Goal: Find specific page/section: Find specific page/section

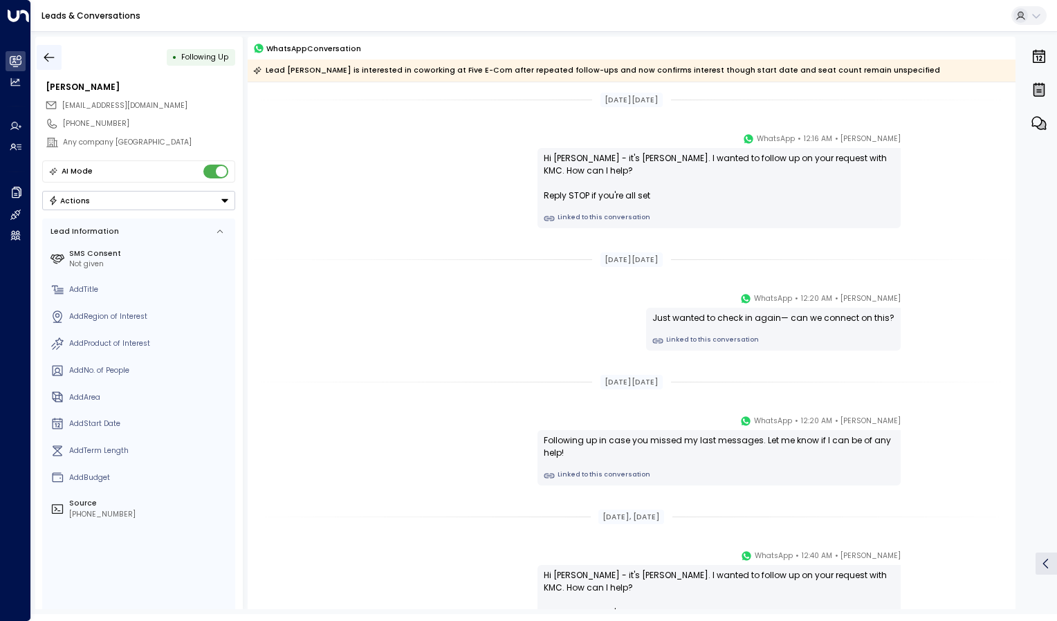
click at [48, 60] on icon "button" at bounding box center [49, 58] width 14 height 14
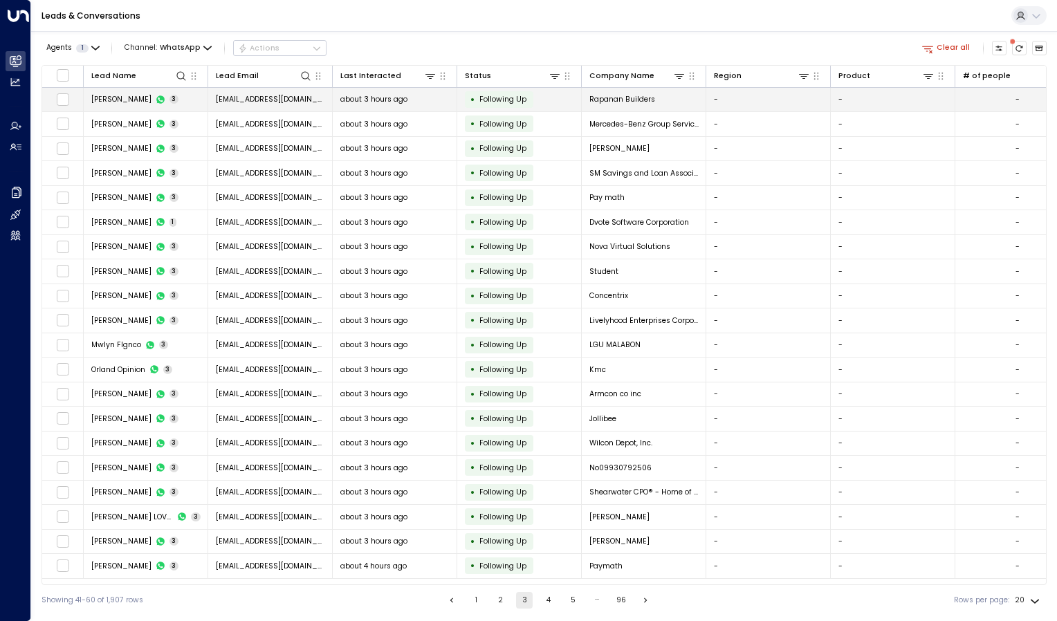
click at [130, 100] on span "[PERSON_NAME]" at bounding box center [121, 99] width 60 height 10
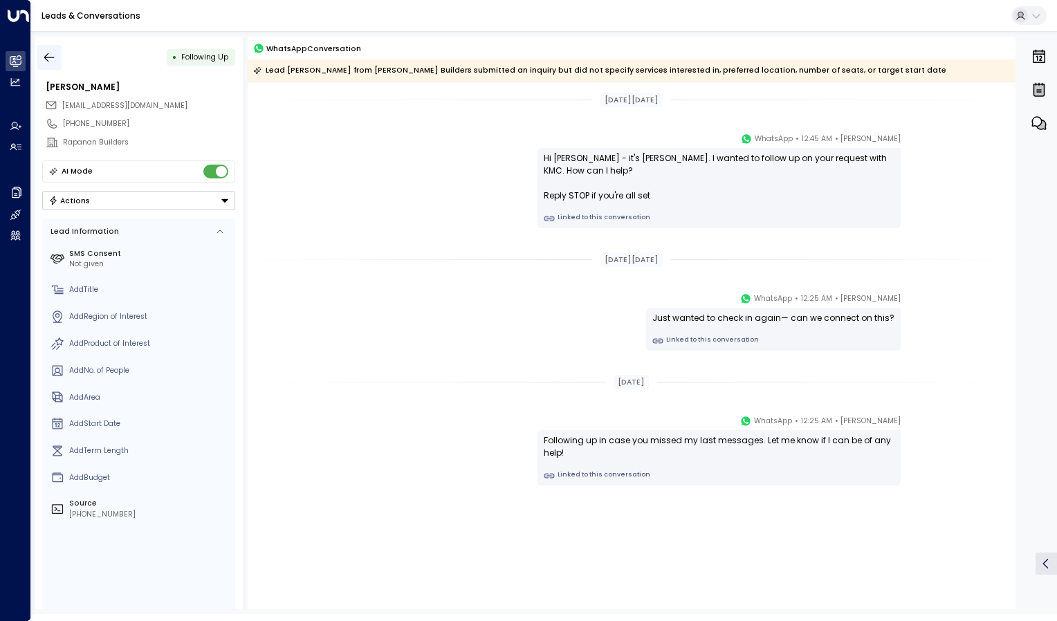
click at [45, 55] on icon "button" at bounding box center [49, 58] width 14 height 14
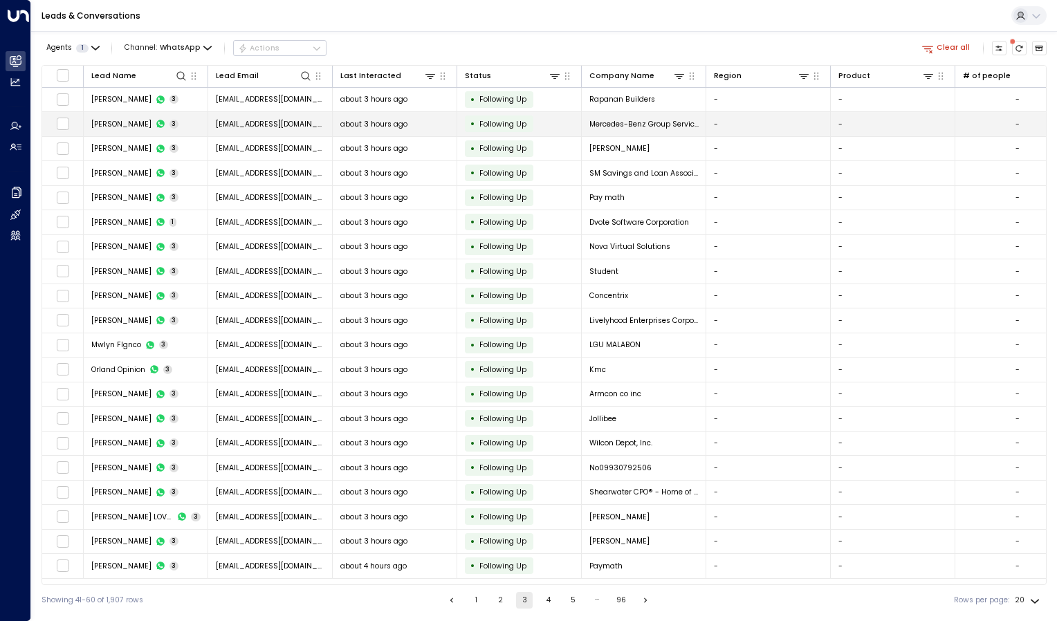
click at [125, 116] on td "[PERSON_NAME] 3" at bounding box center [146, 124] width 125 height 24
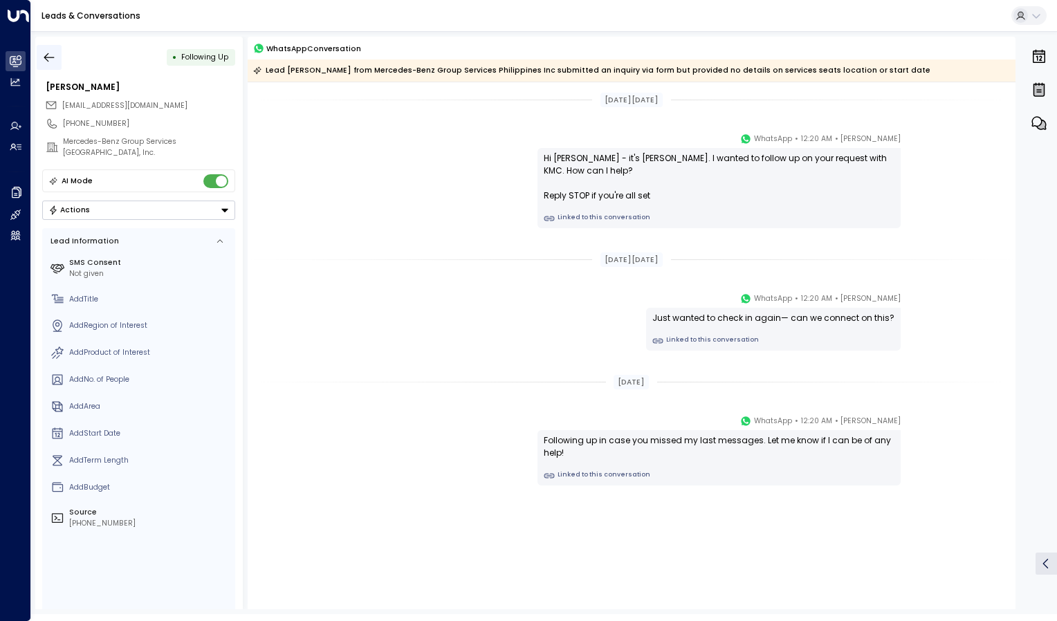
click at [47, 52] on icon "button" at bounding box center [49, 58] width 14 height 14
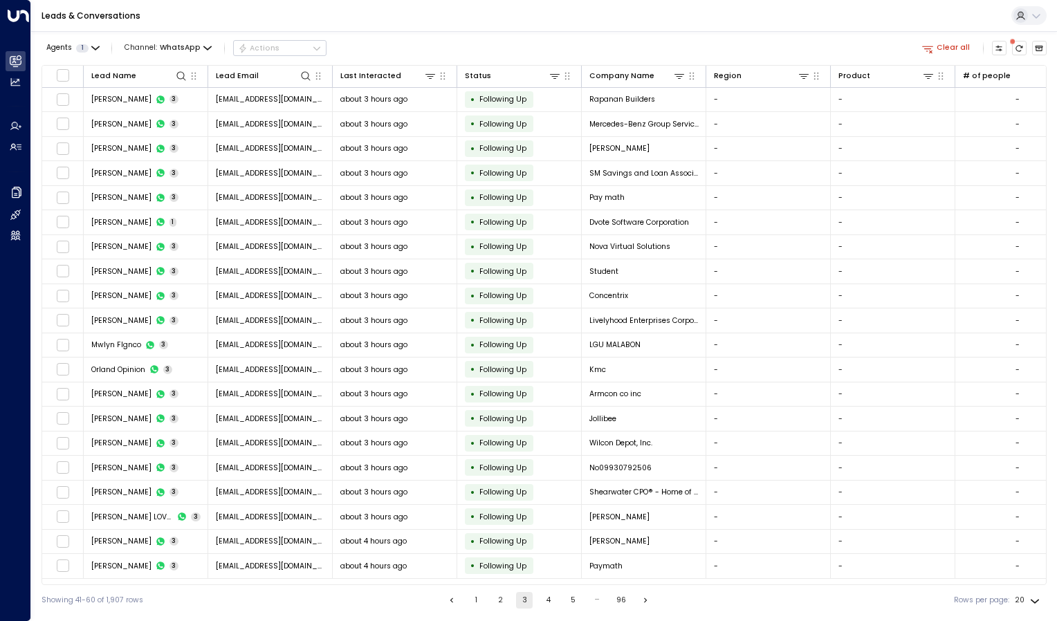
click at [473, 597] on button "1" at bounding box center [476, 600] width 17 height 17
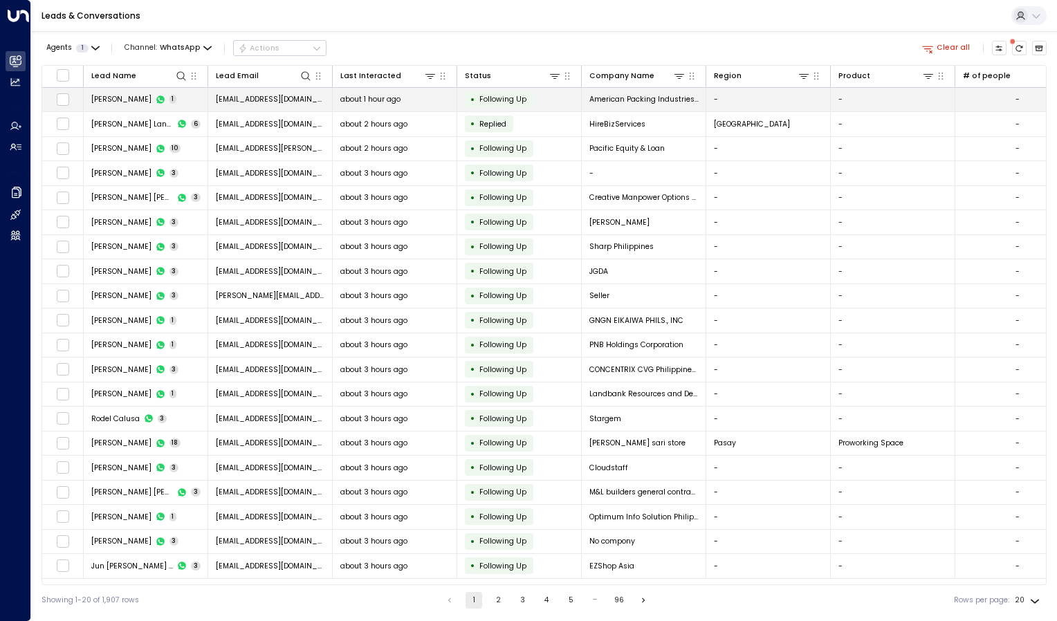
click at [144, 100] on span "[PERSON_NAME]" at bounding box center [121, 99] width 60 height 10
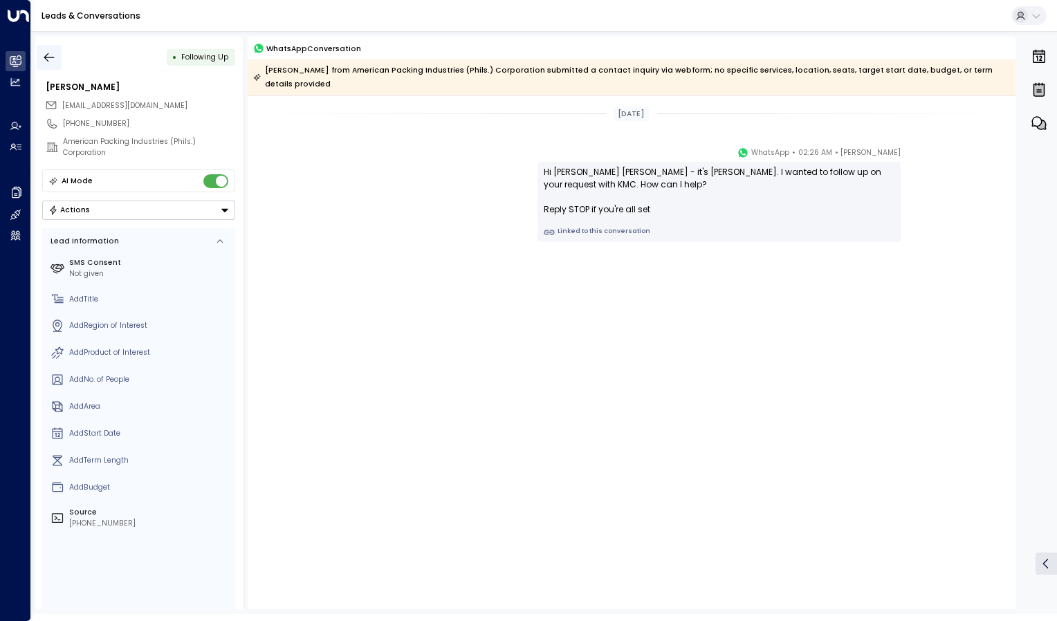
click at [43, 53] on icon "button" at bounding box center [49, 58] width 14 height 14
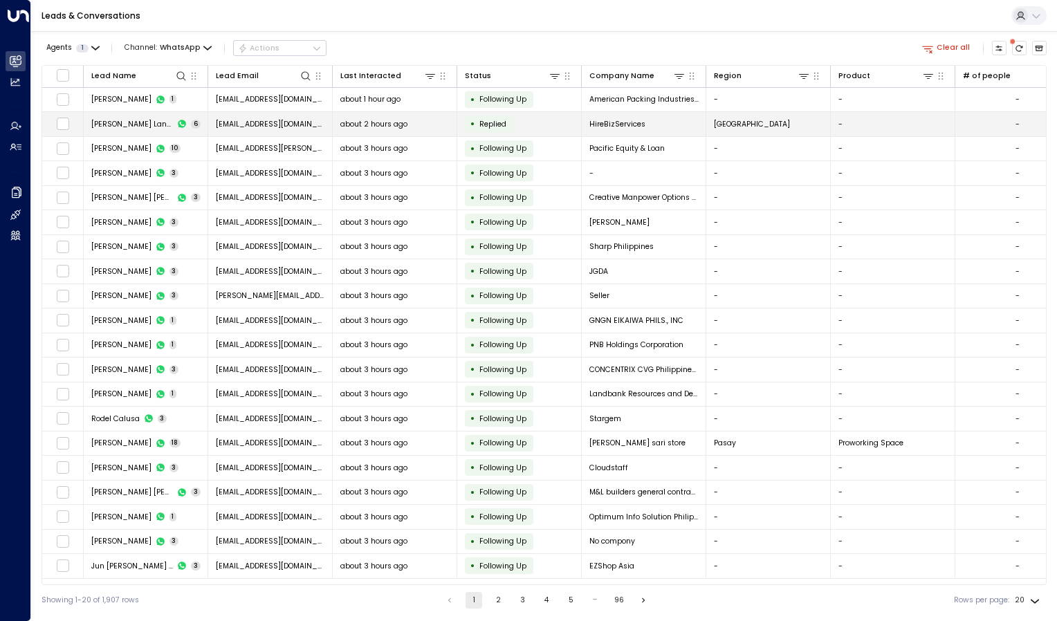
click at [131, 119] on span "[PERSON_NAME] Lanticse" at bounding box center [132, 124] width 82 height 10
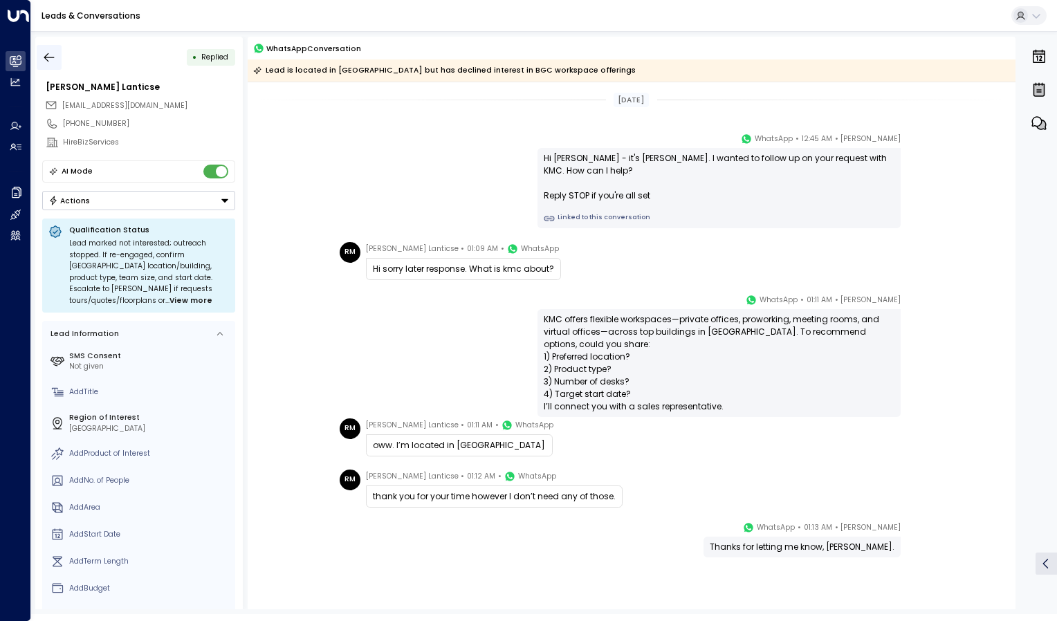
click at [46, 54] on icon "button" at bounding box center [49, 58] width 14 height 14
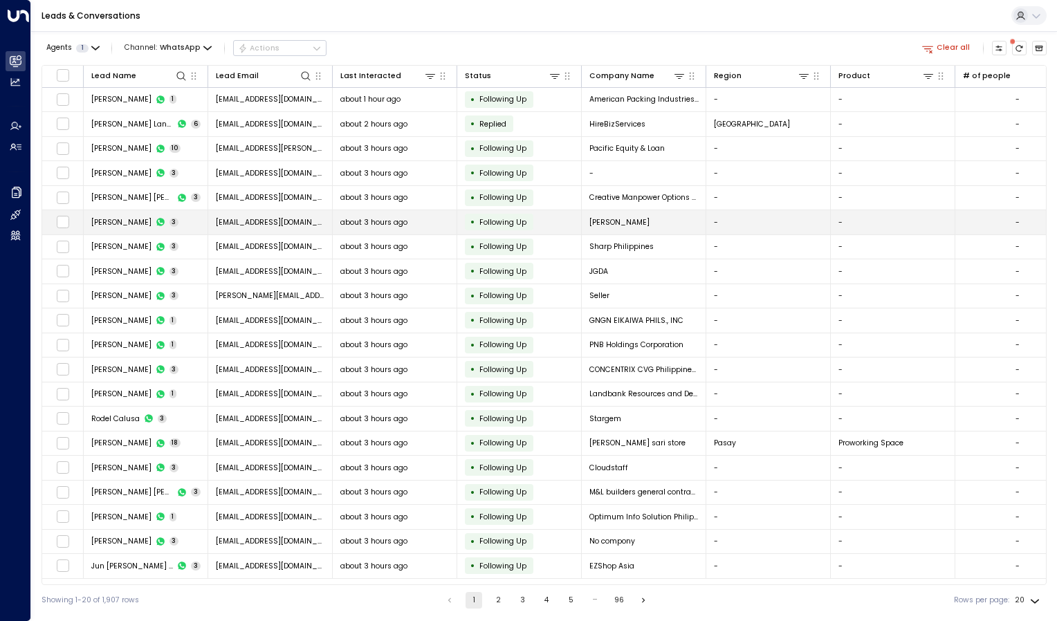
click at [144, 222] on span "[PERSON_NAME]" at bounding box center [121, 222] width 60 height 10
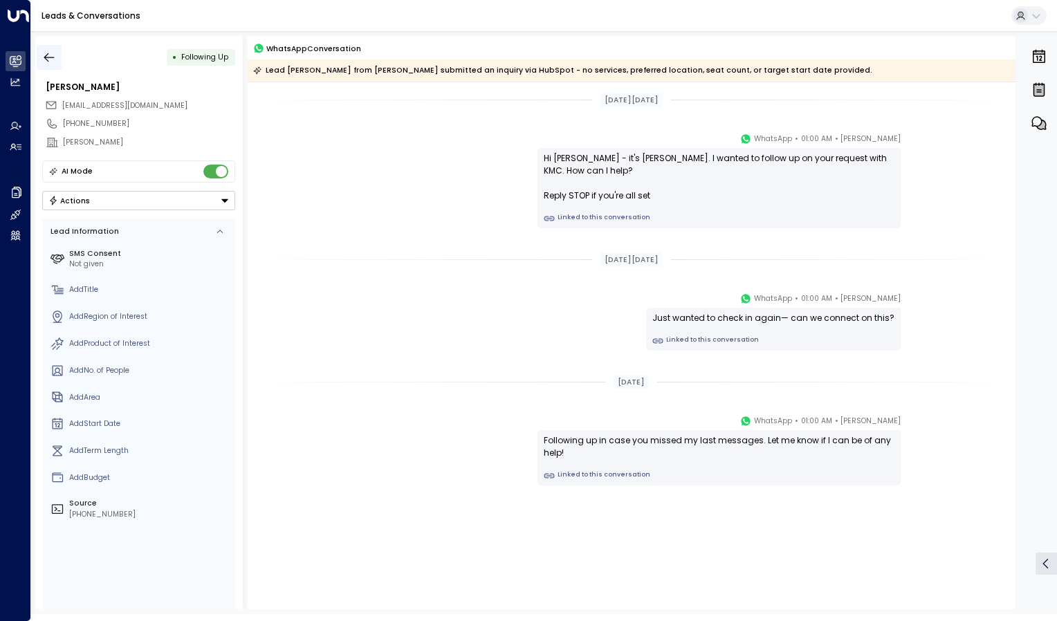
click at [54, 57] on icon "button" at bounding box center [49, 58] width 14 height 14
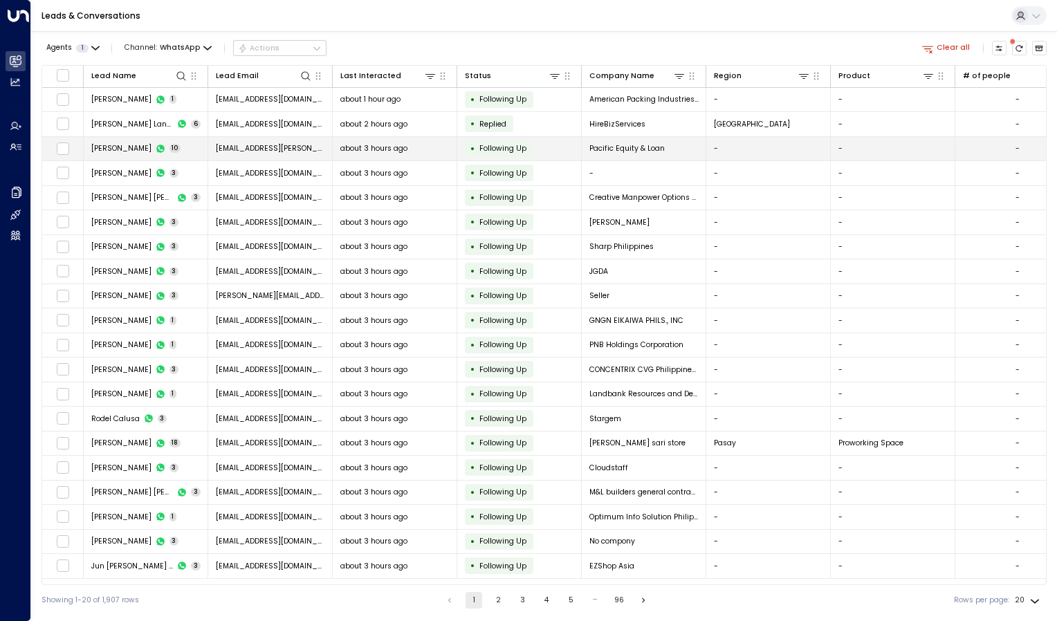
click at [127, 149] on span "[PERSON_NAME]" at bounding box center [121, 148] width 60 height 10
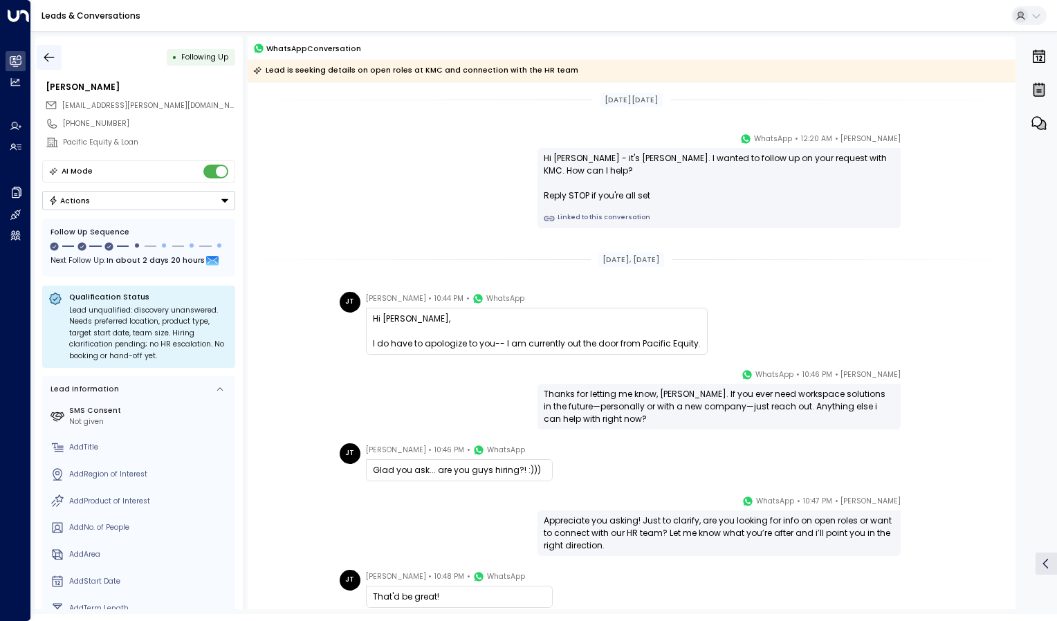
click at [48, 54] on icon "button" at bounding box center [49, 58] width 14 height 14
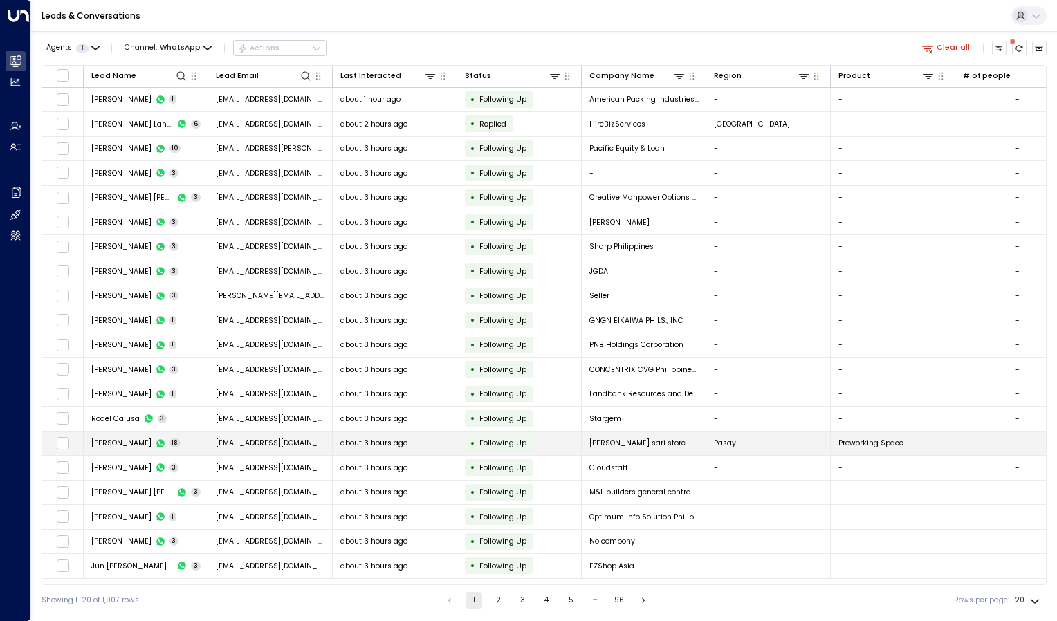
click at [134, 439] on span "[PERSON_NAME]" at bounding box center [121, 443] width 60 height 10
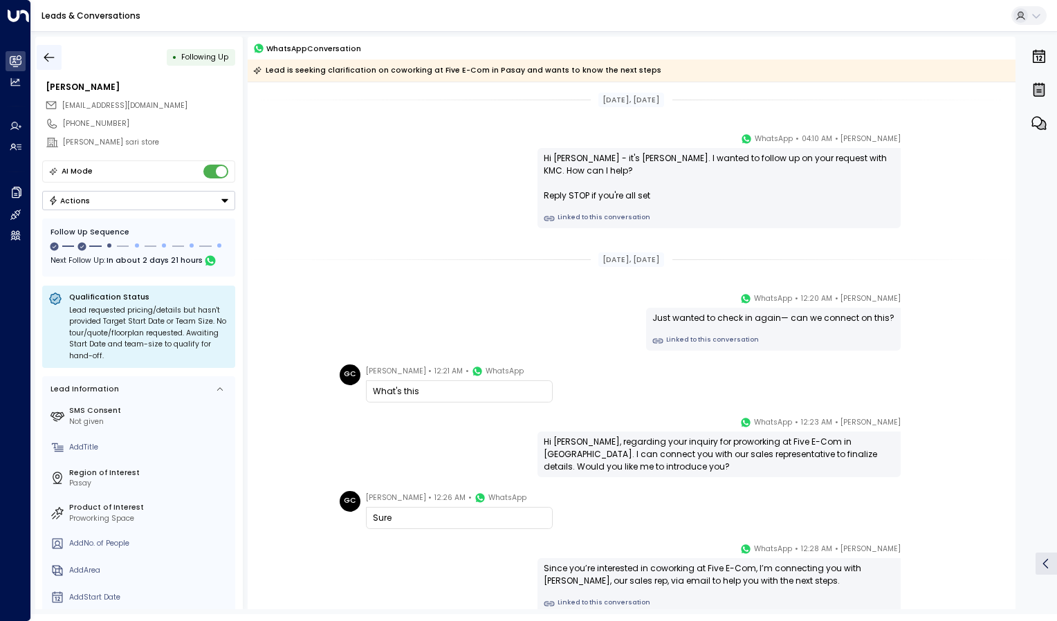
click at [51, 59] on icon "button" at bounding box center [49, 58] width 14 height 14
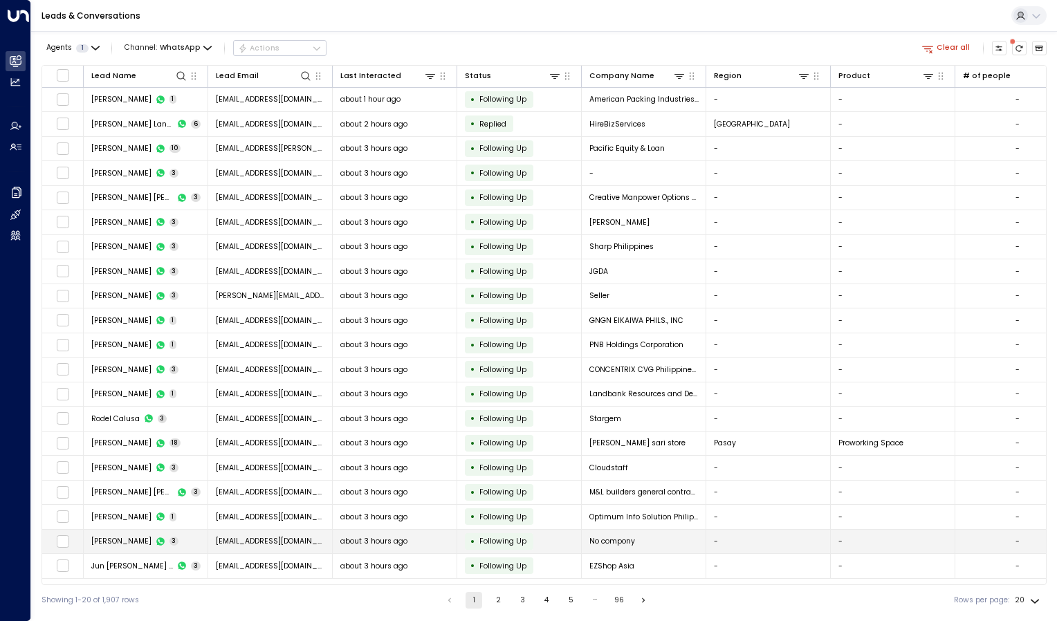
click at [129, 541] on span "[PERSON_NAME]" at bounding box center [121, 541] width 60 height 10
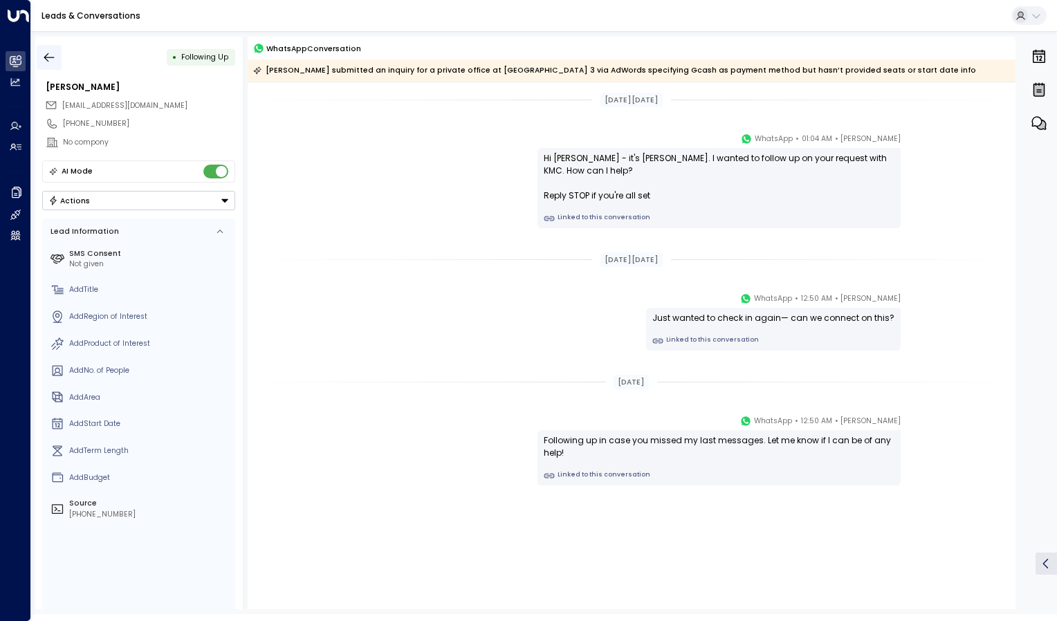
click at [51, 59] on icon "button" at bounding box center [49, 58] width 14 height 14
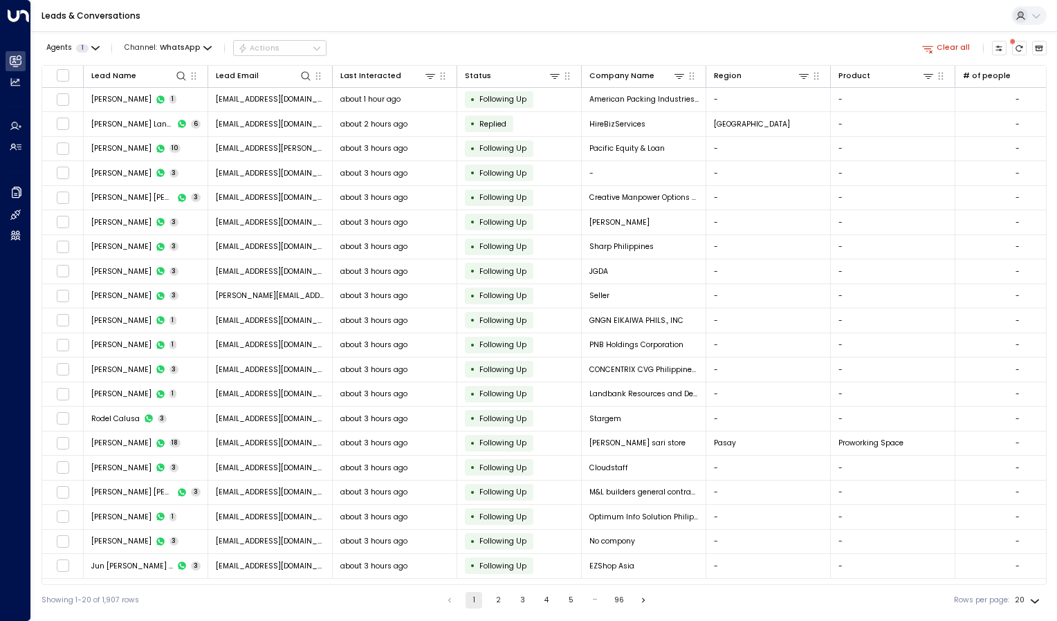
click at [495, 600] on button "2" at bounding box center [498, 600] width 17 height 17
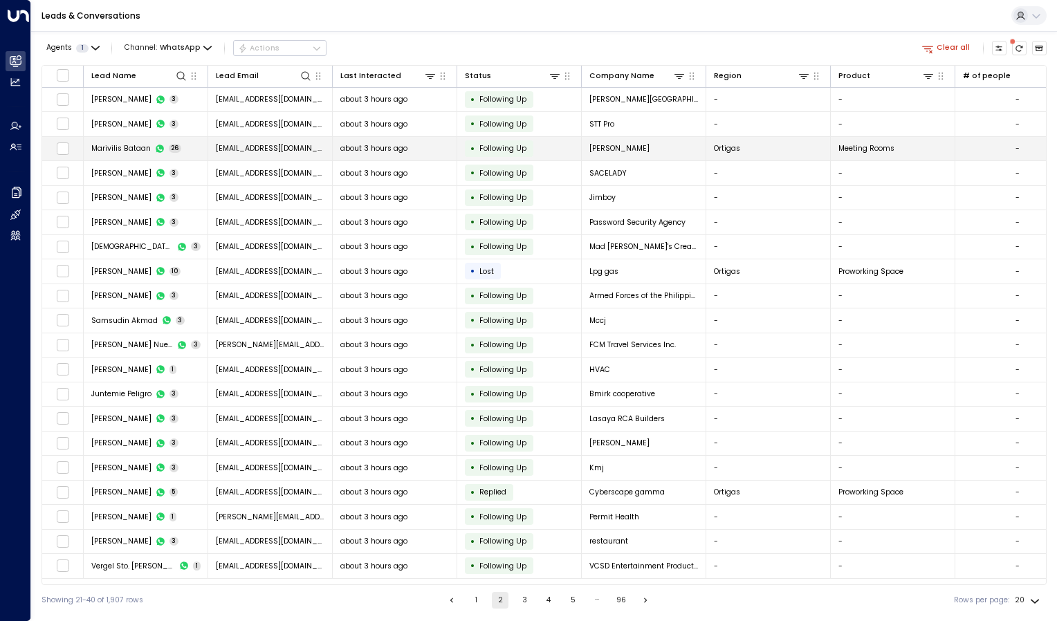
click at [130, 148] on span "Marivilis Bataan" at bounding box center [121, 148] width 60 height 10
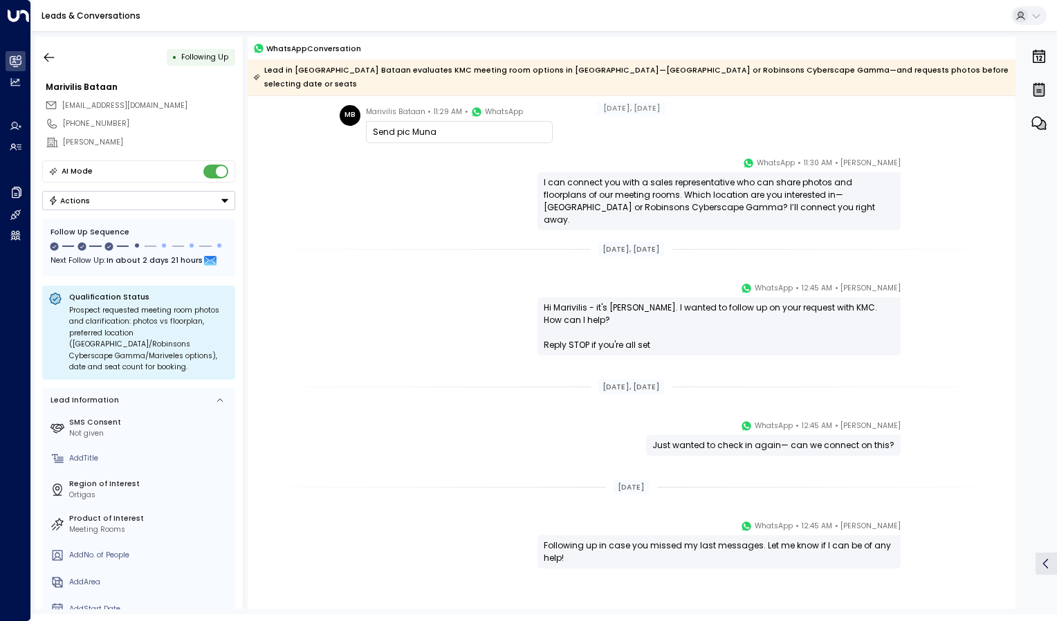
scroll to position [1857, 0]
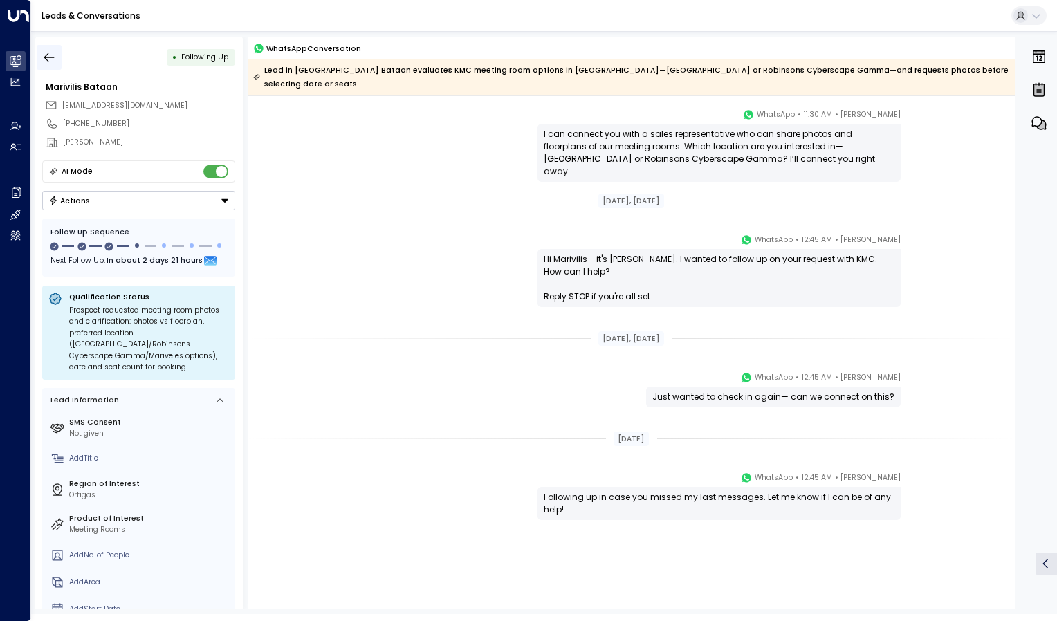
click at [54, 63] on icon "button" at bounding box center [49, 58] width 14 height 14
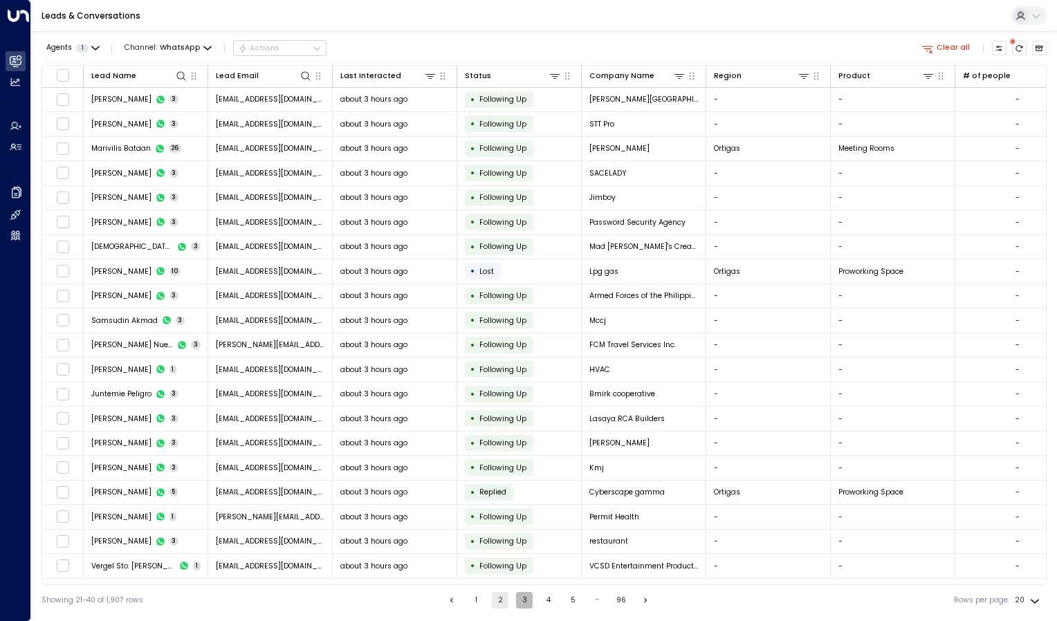
click at [520, 596] on button "3" at bounding box center [524, 600] width 17 height 17
